Goal: Navigation & Orientation: Find specific page/section

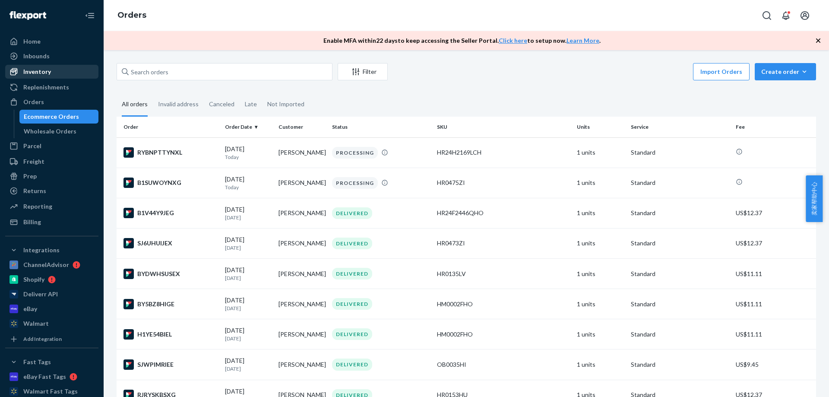
click at [44, 75] on div "Inventory" at bounding box center [37, 71] width 28 height 9
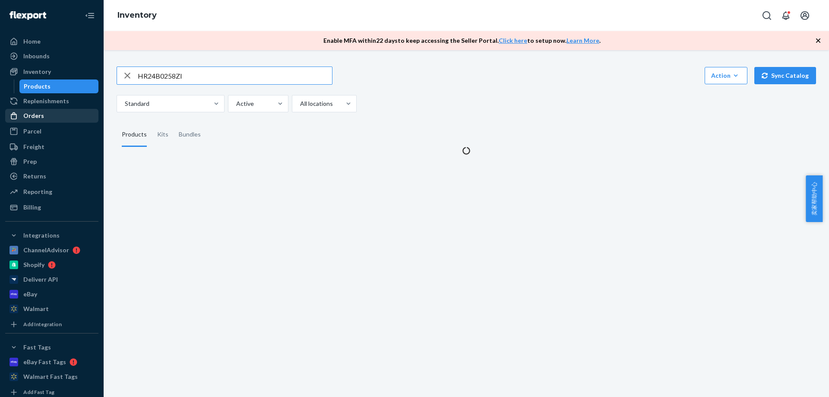
drag, startPoint x: 37, startPoint y: 117, endPoint x: 82, endPoint y: 121, distance: 45.5
click at [37, 117] on div "Orders" at bounding box center [33, 115] width 21 height 9
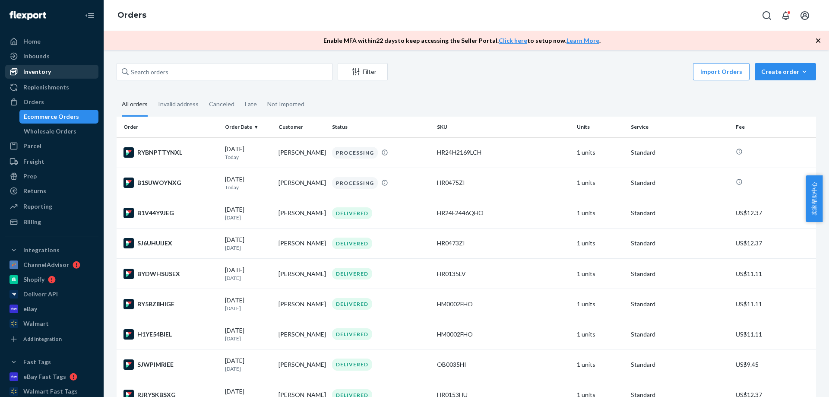
click at [49, 75] on div "Inventory" at bounding box center [37, 71] width 28 height 9
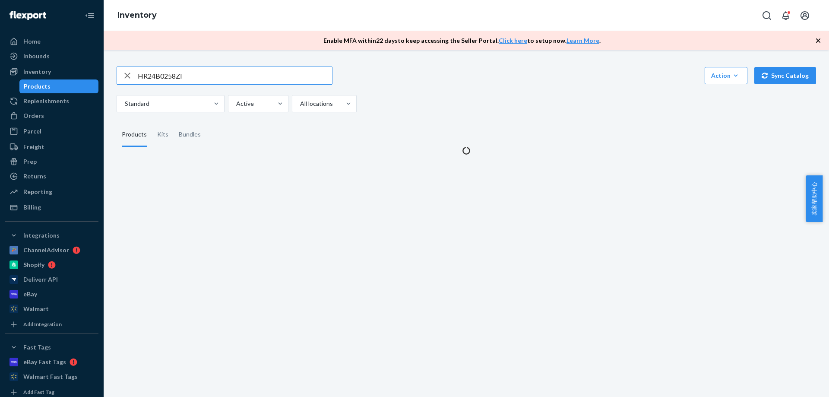
drag, startPoint x: 49, startPoint y: 113, endPoint x: 107, endPoint y: 118, distance: 59.0
click at [49, 113] on div "Orders" at bounding box center [51, 116] width 91 height 12
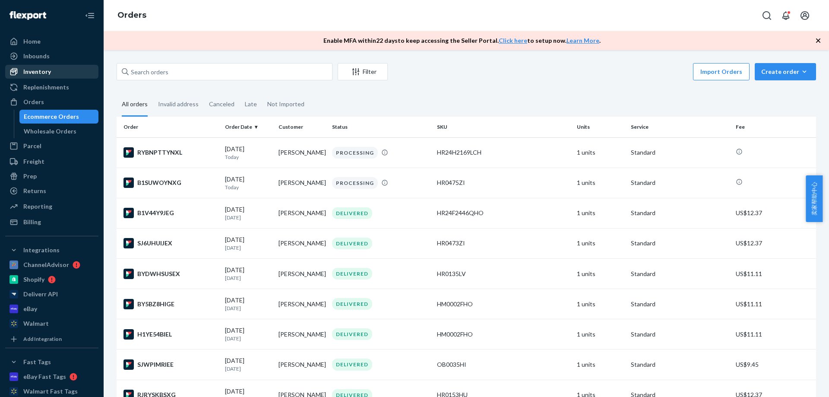
click at [49, 70] on div "Inventory" at bounding box center [37, 71] width 28 height 9
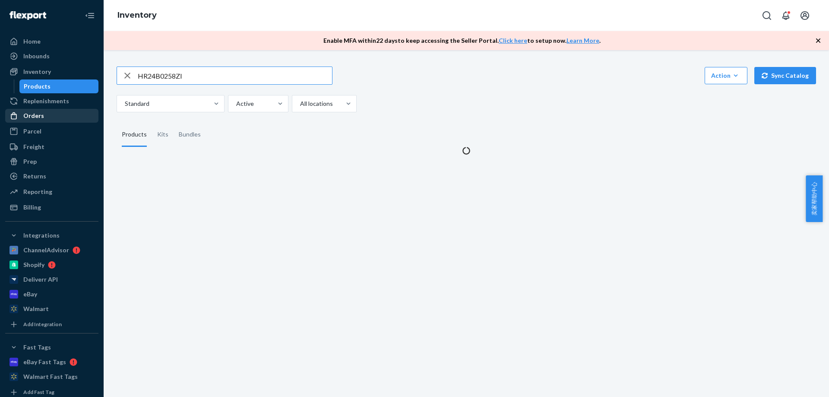
click at [44, 117] on div "Orders" at bounding box center [51, 116] width 91 height 12
